Goal: Navigation & Orientation: Find specific page/section

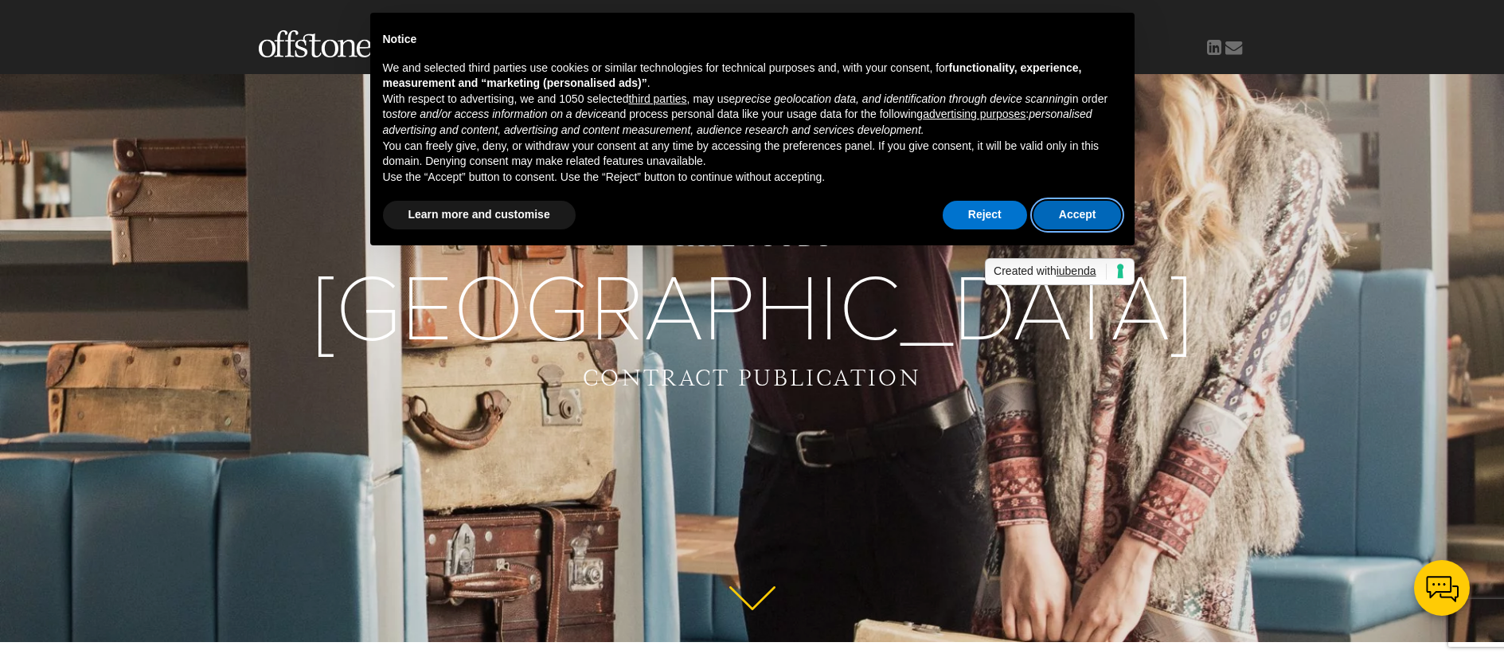
click at [1071, 210] on button "Accept" at bounding box center [1078, 215] width 88 height 29
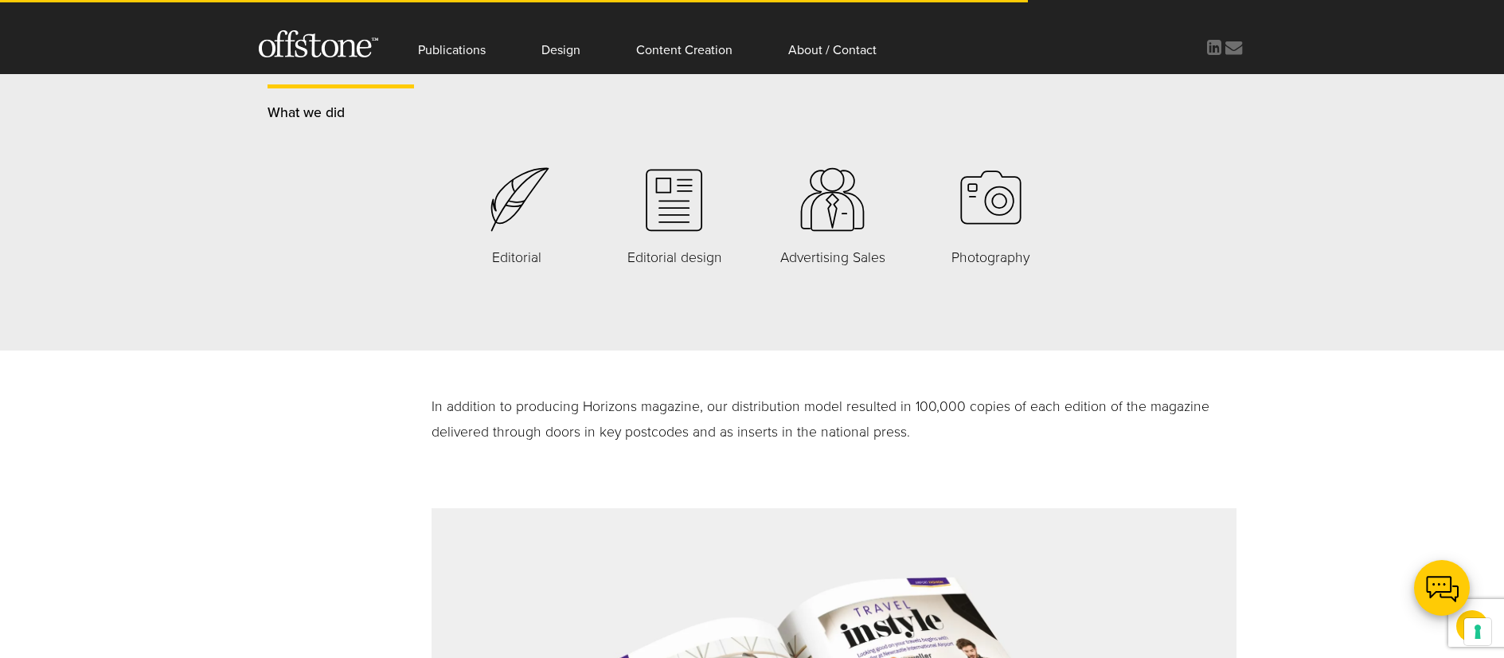
scroll to position [1387, 0]
click at [510, 208] on icon at bounding box center [517, 203] width 68 height 68
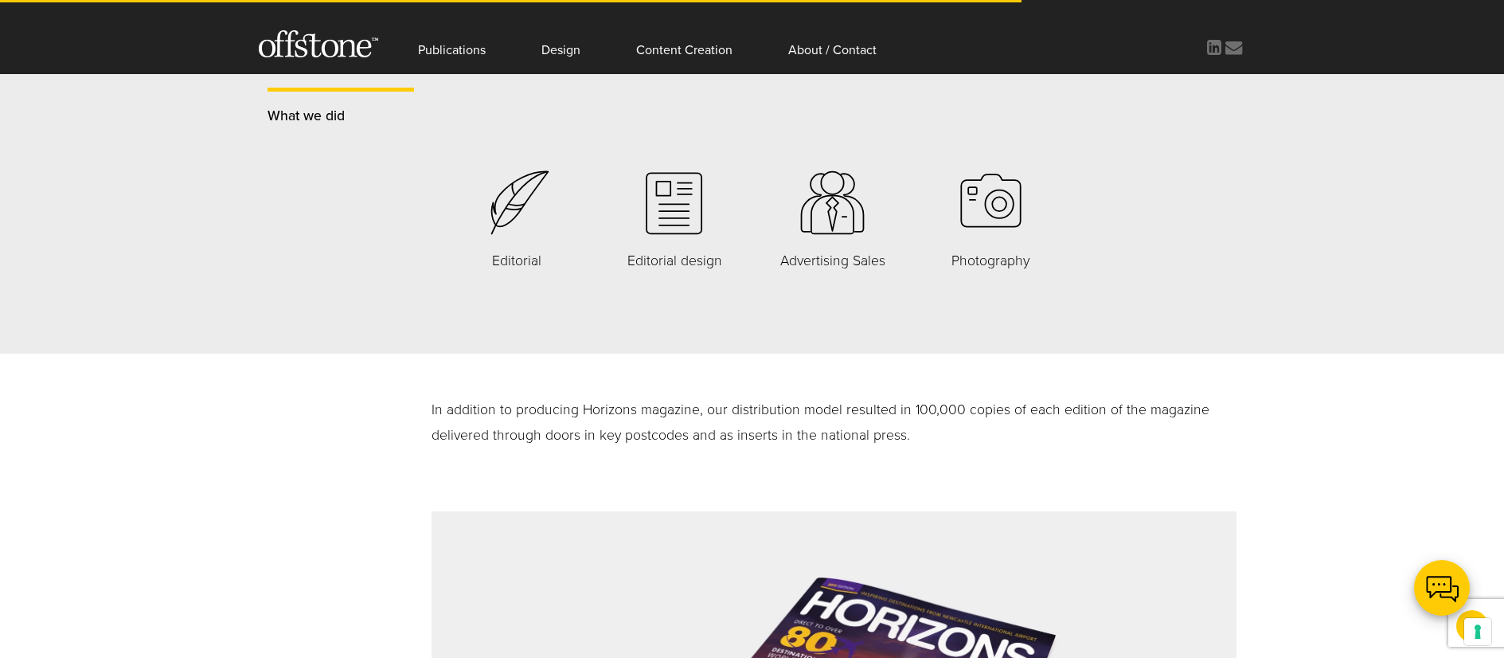
click at [514, 261] on p "Editorial" at bounding box center [517, 260] width 140 height 25
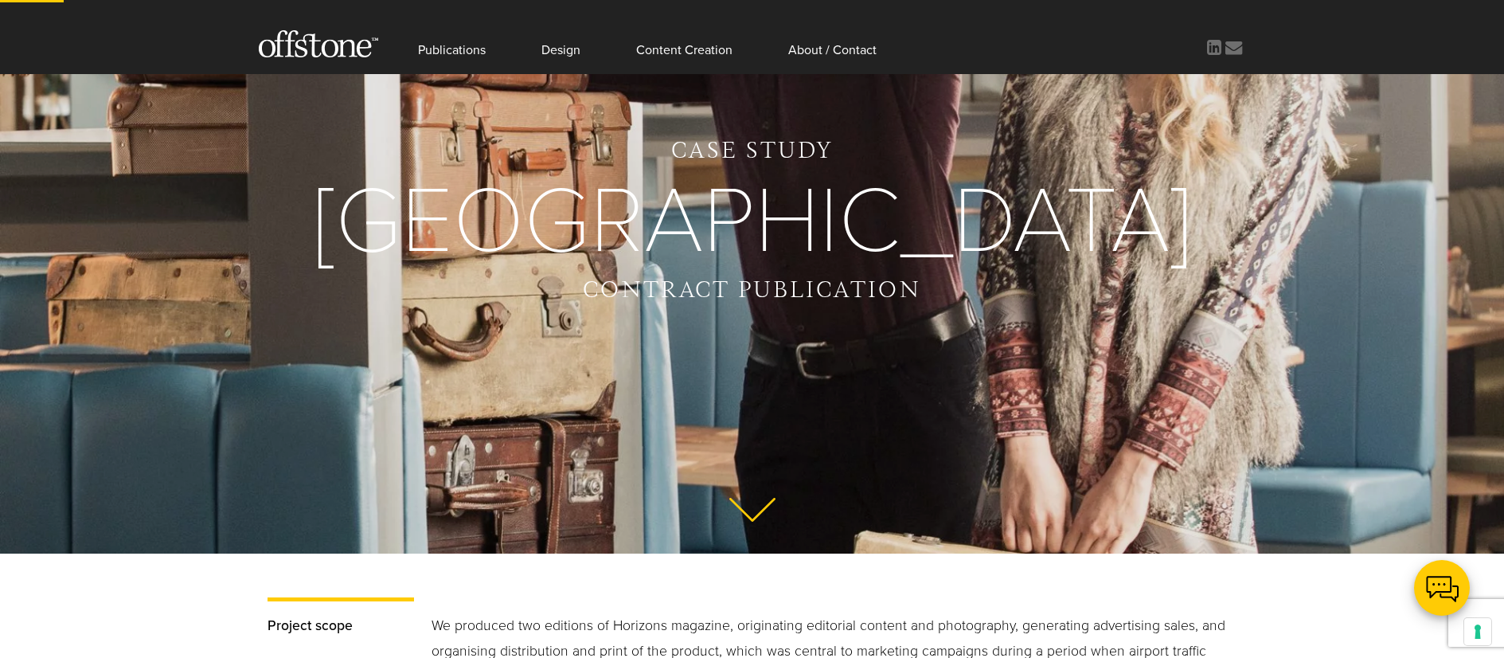
scroll to position [85, 0]
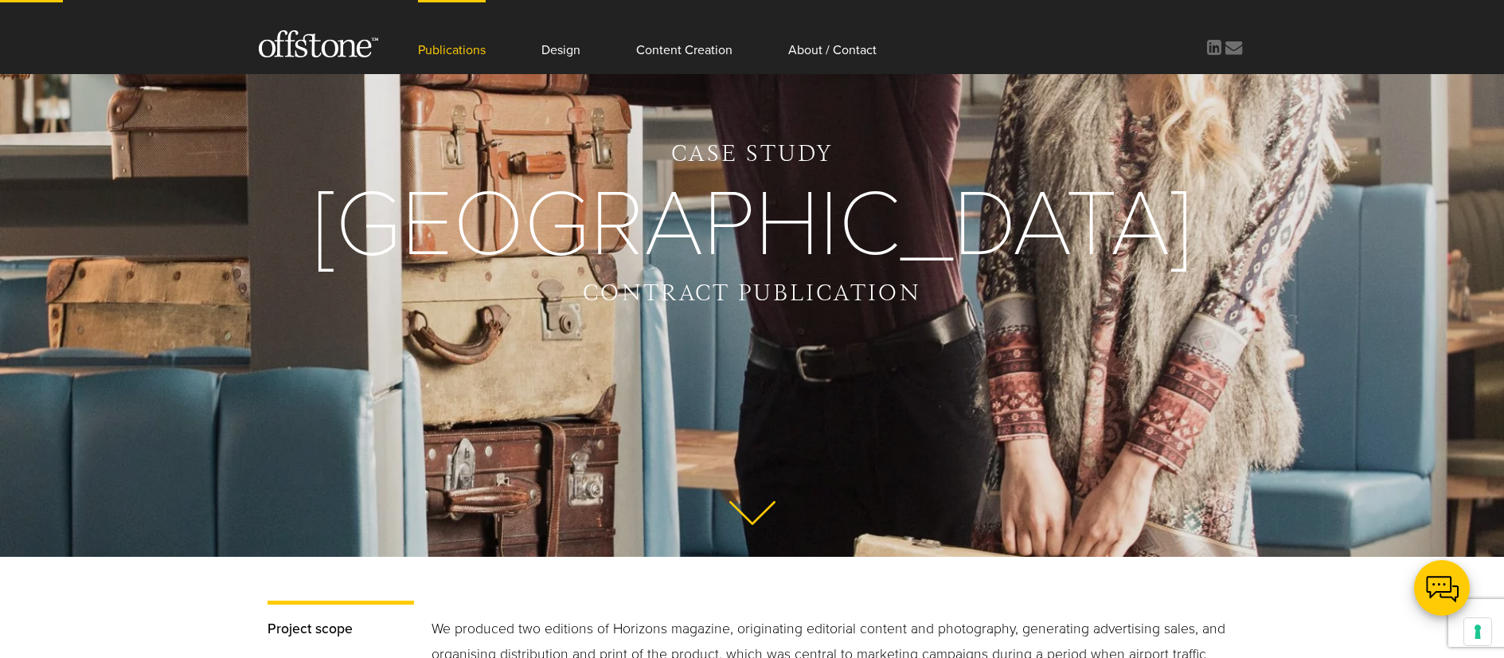
click at [468, 46] on link "Publications" at bounding box center [452, 37] width 68 height 74
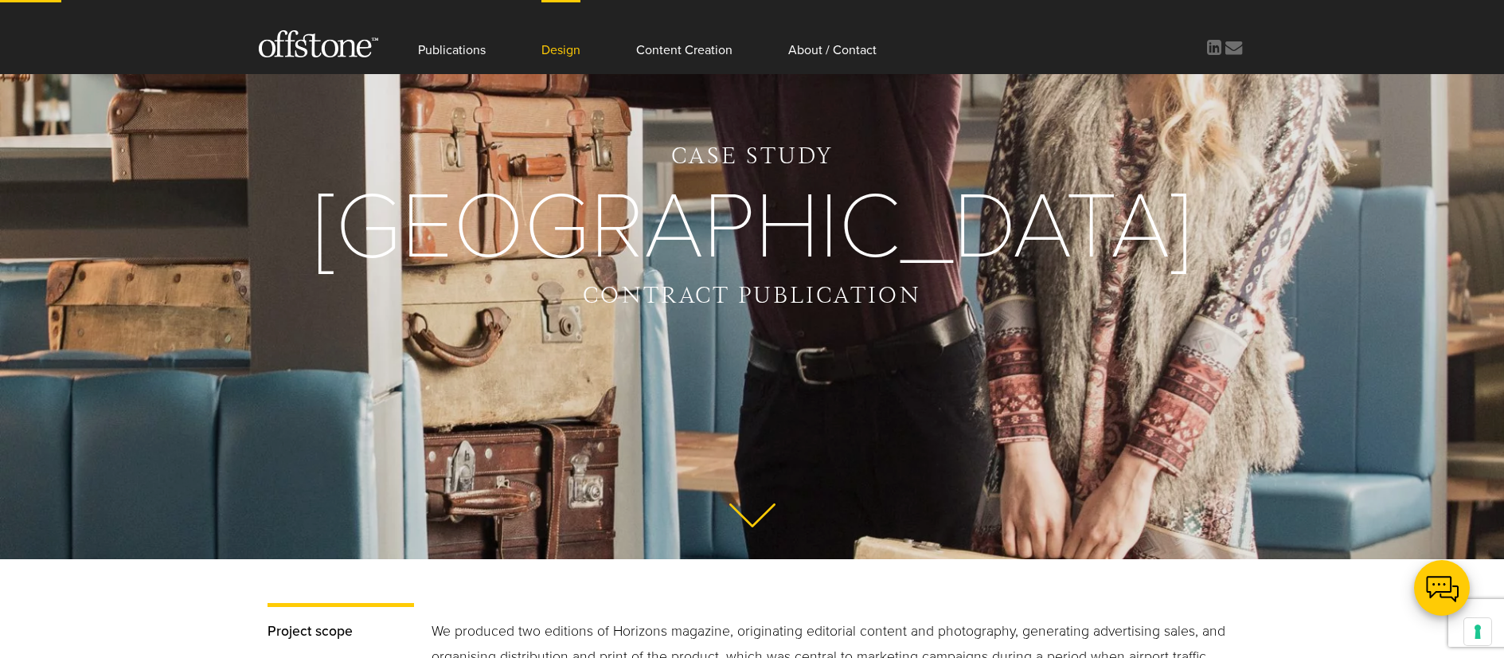
click at [560, 47] on link "Design" at bounding box center [561, 37] width 39 height 74
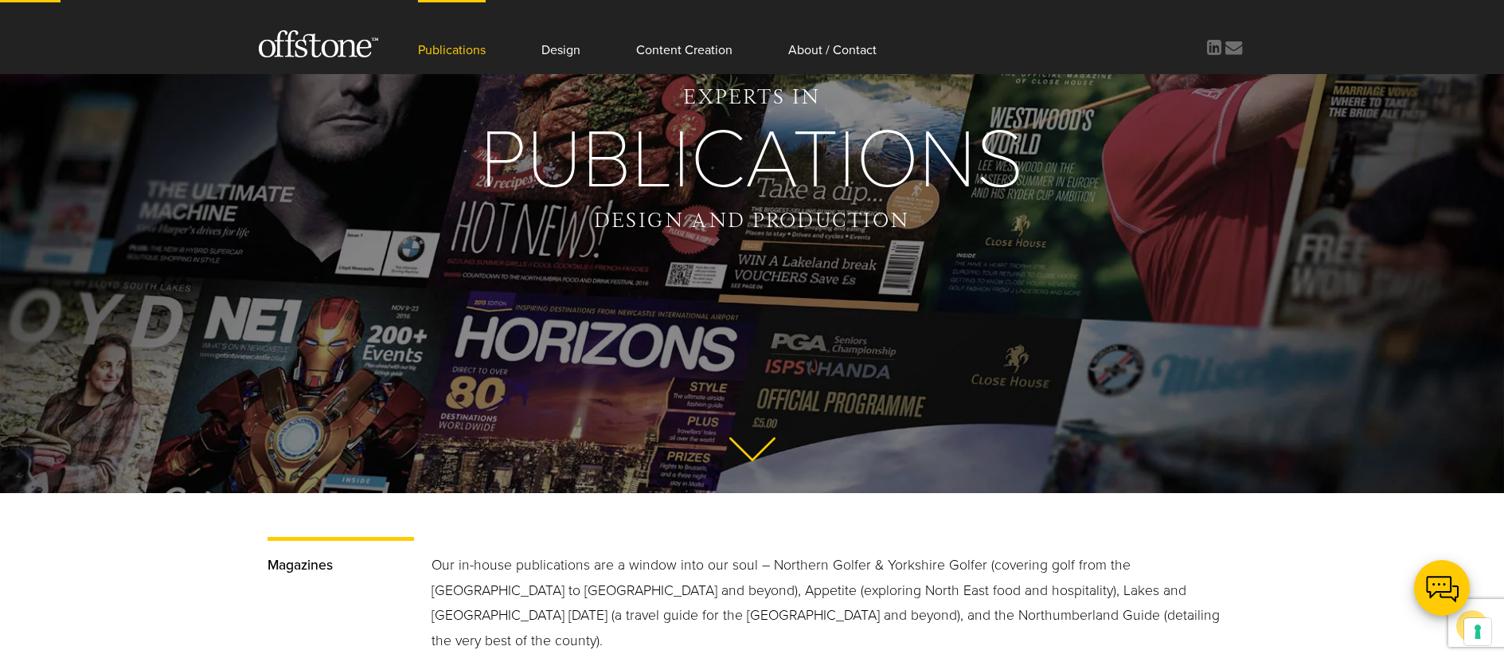
scroll to position [103, 0]
